Goal: Consume media (video, audio)

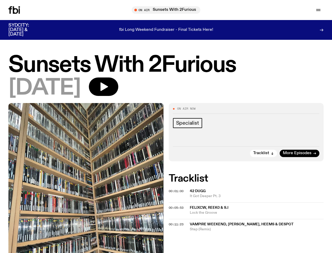
click at [0, 0] on icon "button" at bounding box center [0, 0] width 0 height 0
click at [168, 10] on input "text" at bounding box center [169, 10] width 127 height 4
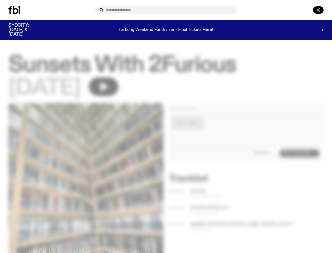
click at [233, 10] on input "text" at bounding box center [169, 10] width 127 height 4
click at [306, 10] on div at bounding box center [311, 9] width 25 height 7
click at [121, 90] on div at bounding box center [166, 126] width 332 height 253
click at [264, 161] on div at bounding box center [166, 126] width 332 height 253
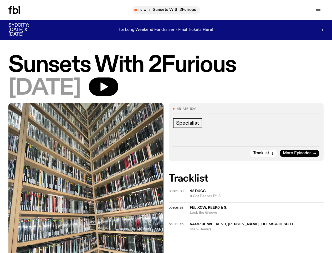
click at [177, 198] on div at bounding box center [166, 126] width 332 height 253
click at [257, 198] on span "It Got Deeper Pt. 3" at bounding box center [257, 195] width 134 height 5
click at [177, 210] on span "00:05:53" at bounding box center [176, 207] width 15 height 4
click at [257, 215] on span "Lock the Groove" at bounding box center [257, 212] width 134 height 5
